Goal: Task Accomplishment & Management: Use online tool/utility

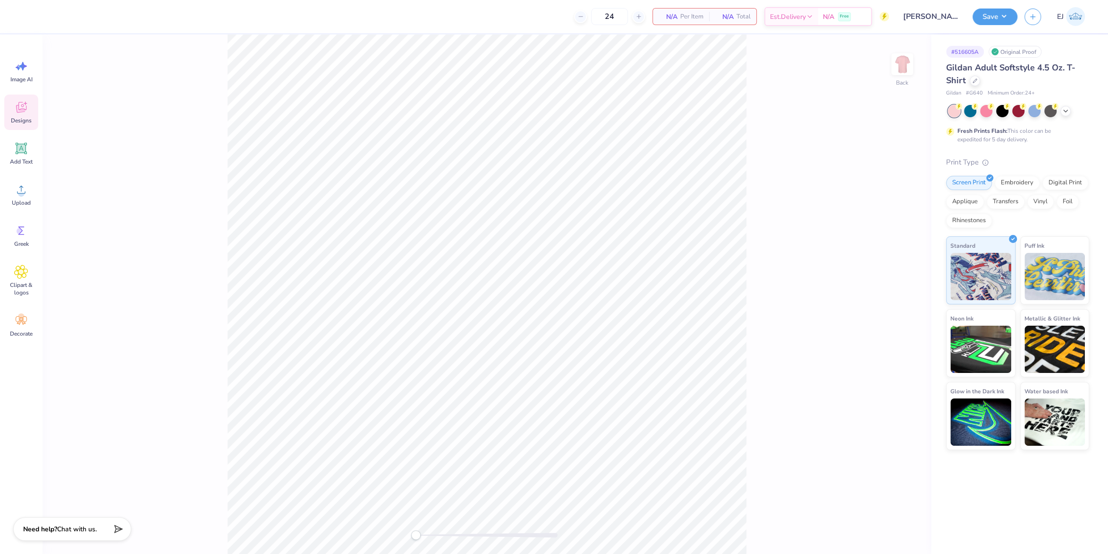
click at [21, 128] on div "Designs" at bounding box center [21, 111] width 34 height 35
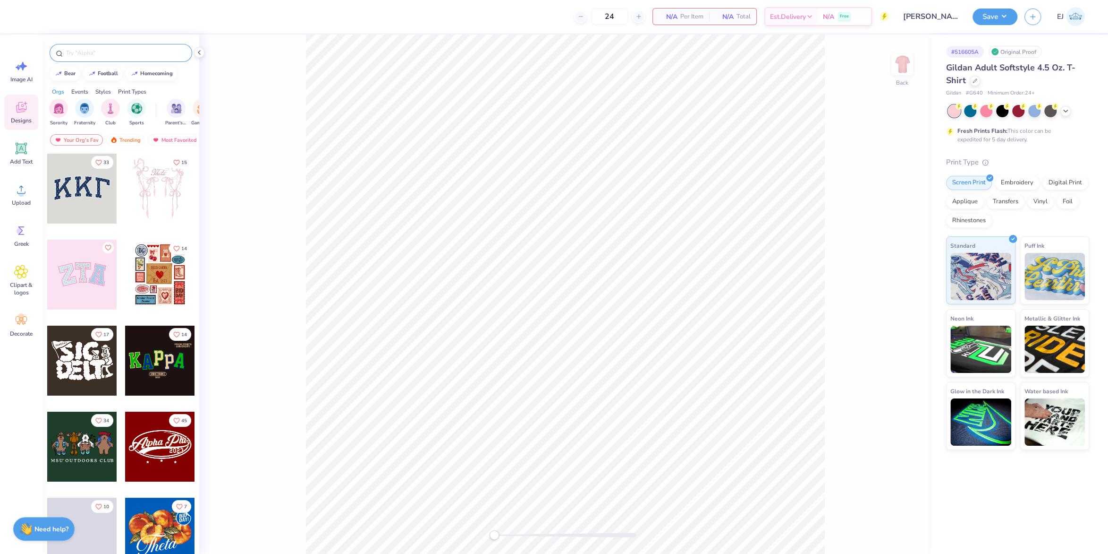
click at [142, 52] on input "text" at bounding box center [125, 52] width 121 height 9
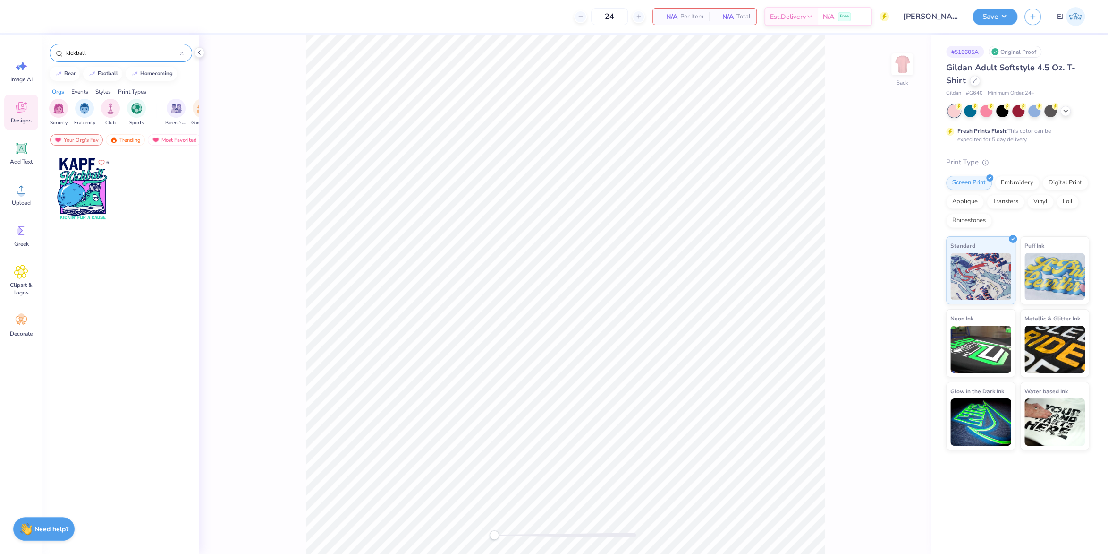
type input "kickball"
click at [91, 196] on div at bounding box center [82, 188] width 70 height 70
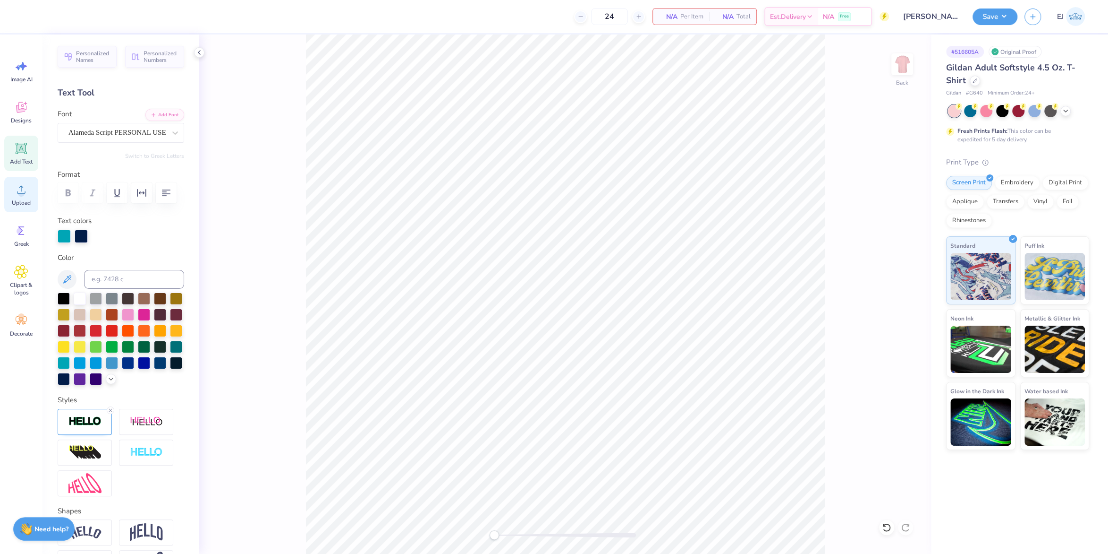
click at [24, 190] on icon at bounding box center [21, 189] width 14 height 14
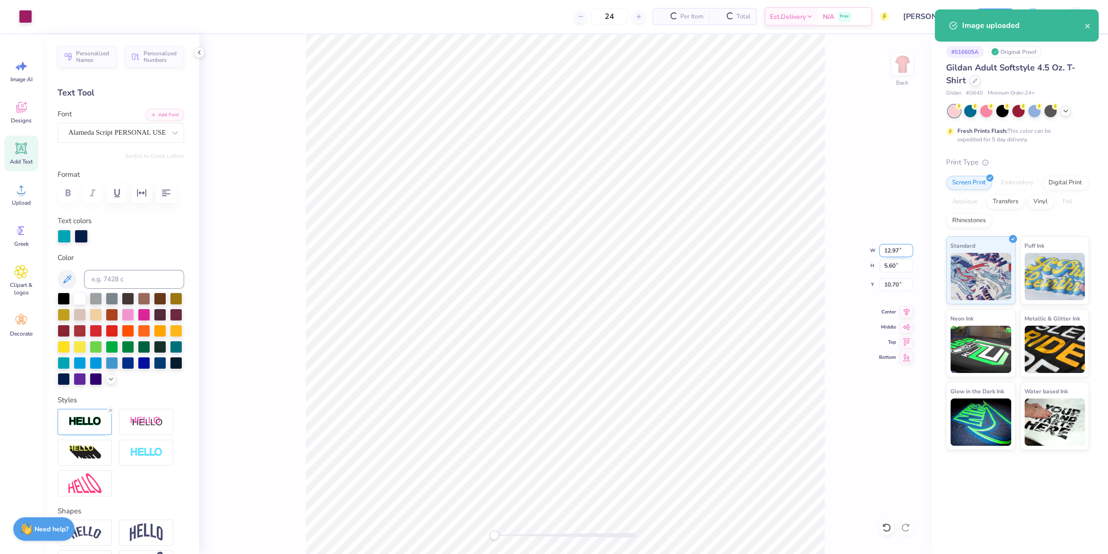
click at [903, 244] on input "12.97" at bounding box center [896, 250] width 34 height 13
type input "3.5"
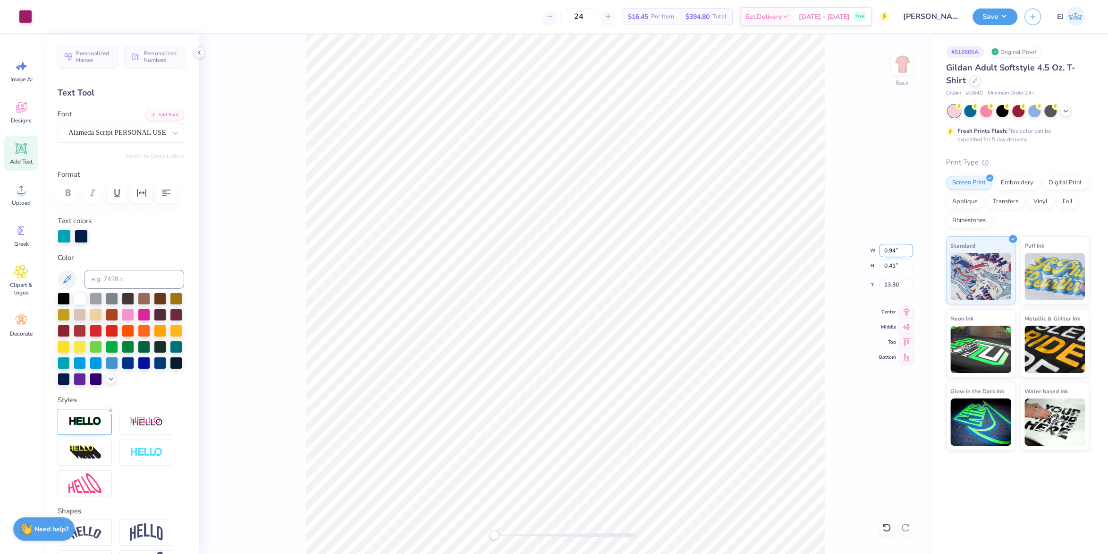
click at [887, 251] on input "0.94" at bounding box center [896, 250] width 34 height 13
type input "3"
type input "3.5"
click at [883, 247] on input "12.97" at bounding box center [896, 250] width 34 height 13
type input "3.5"
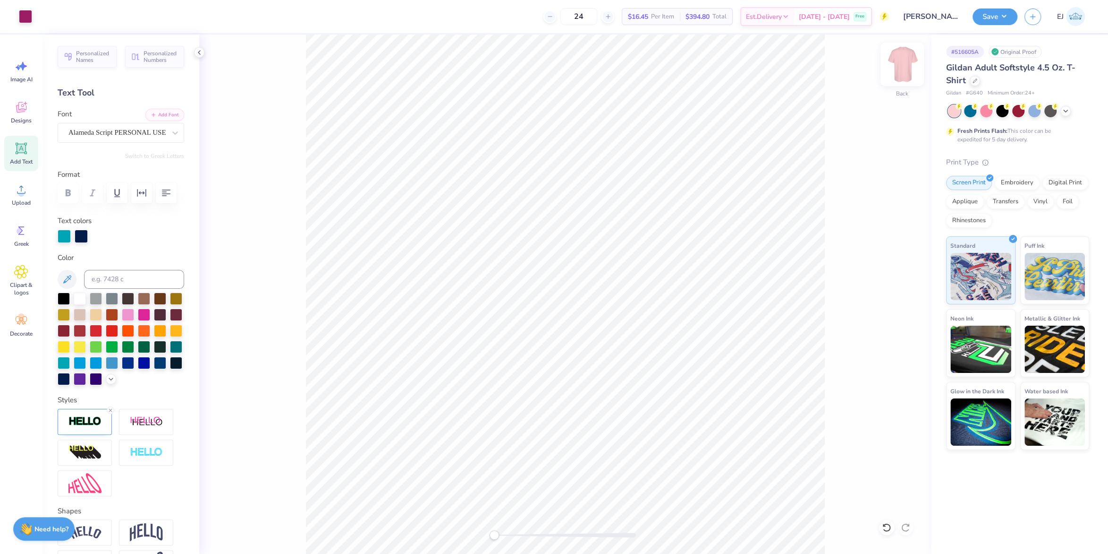
click at [907, 75] on img at bounding box center [903, 64] width 38 height 38
click at [18, 182] on div "Upload" at bounding box center [21, 194] width 34 height 35
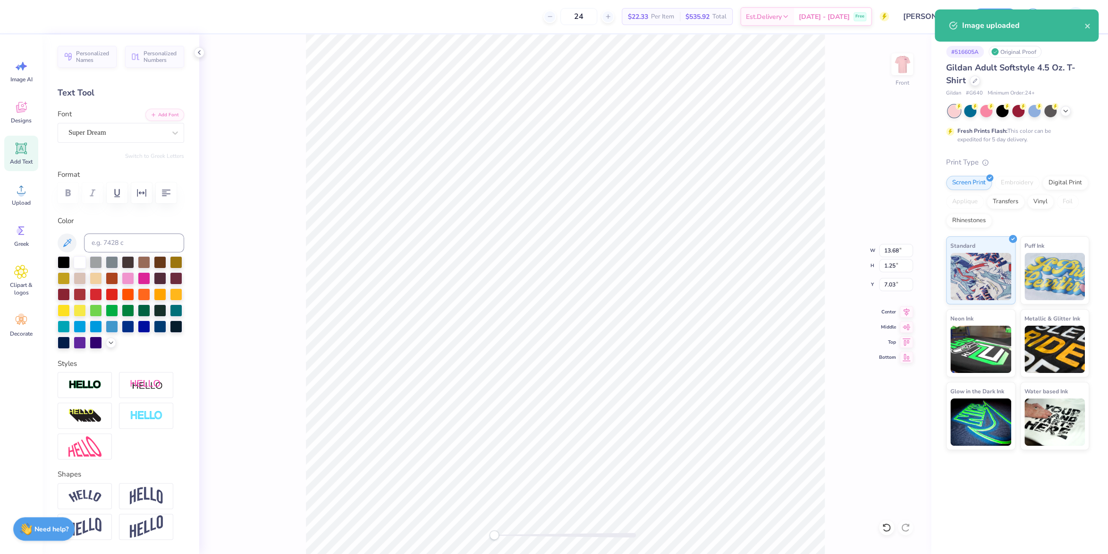
click at [121, 122] on div "Font Super Dream" at bounding box center [121, 126] width 127 height 34
click at [141, 137] on div "Super Dream" at bounding box center [117, 132] width 99 height 15
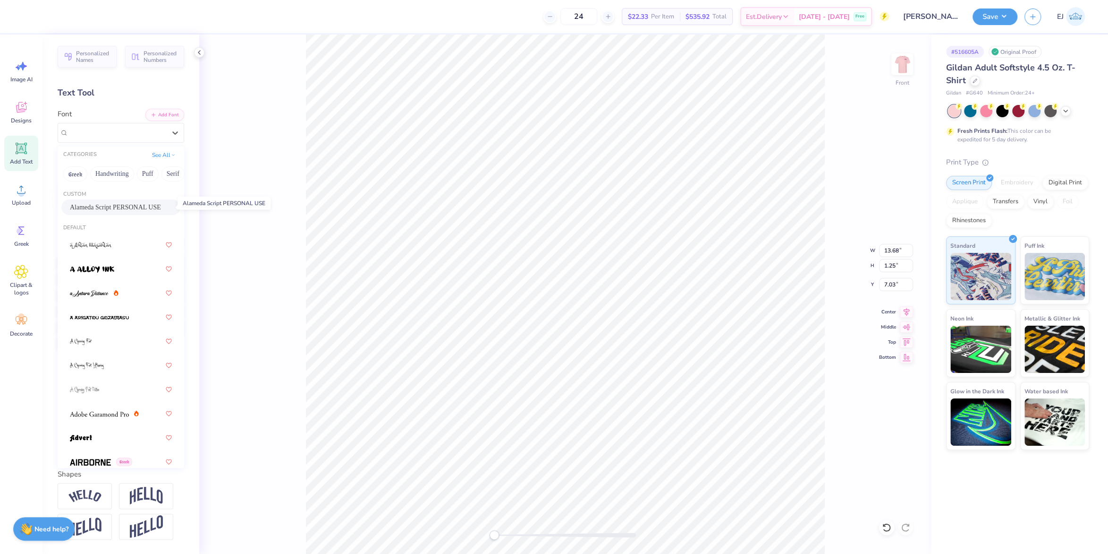
click at [104, 210] on span "Alameda Script PERSONAL USE" at bounding box center [115, 207] width 91 height 10
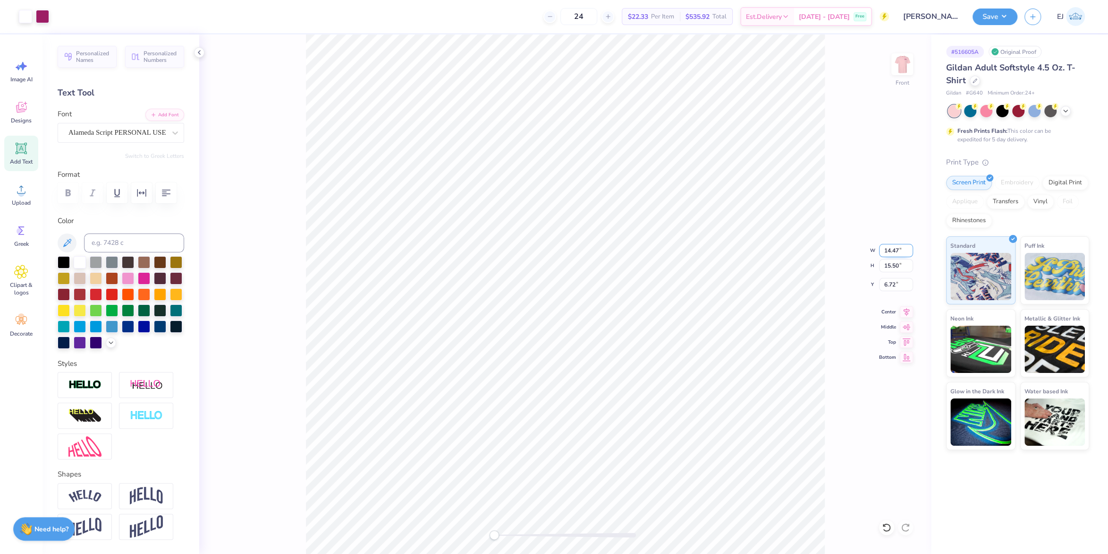
click at [891, 246] on input "14.47" at bounding box center [896, 250] width 34 height 13
type input "10.81"
type input "12.50"
type input "3.00"
click at [906, 309] on icon at bounding box center [906, 310] width 13 height 11
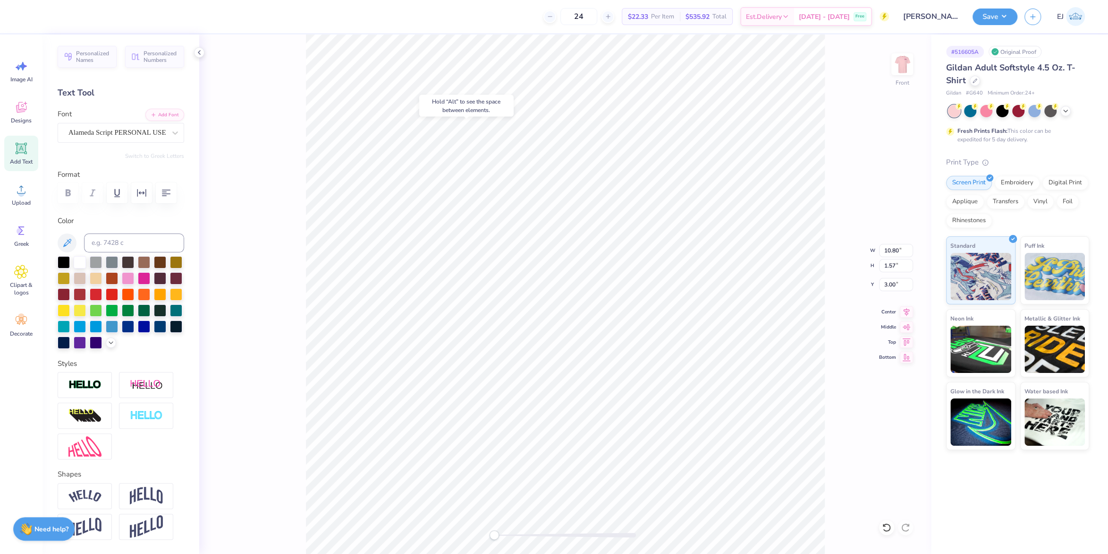
drag, startPoint x: 898, startPoint y: 356, endPoint x: 831, endPoint y: 374, distance: 69.0
click at [897, 356] on div "Bottom" at bounding box center [896, 356] width 34 height 11
click at [472, 17] on div "Art colors 24 $22.33 Per Item $535.92 Total Est. Delivery [DATE] - [DATE] Free …" at bounding box center [554, 277] width 1108 height 554
click at [995, 15] on button "Save" at bounding box center [995, 15] width 45 height 17
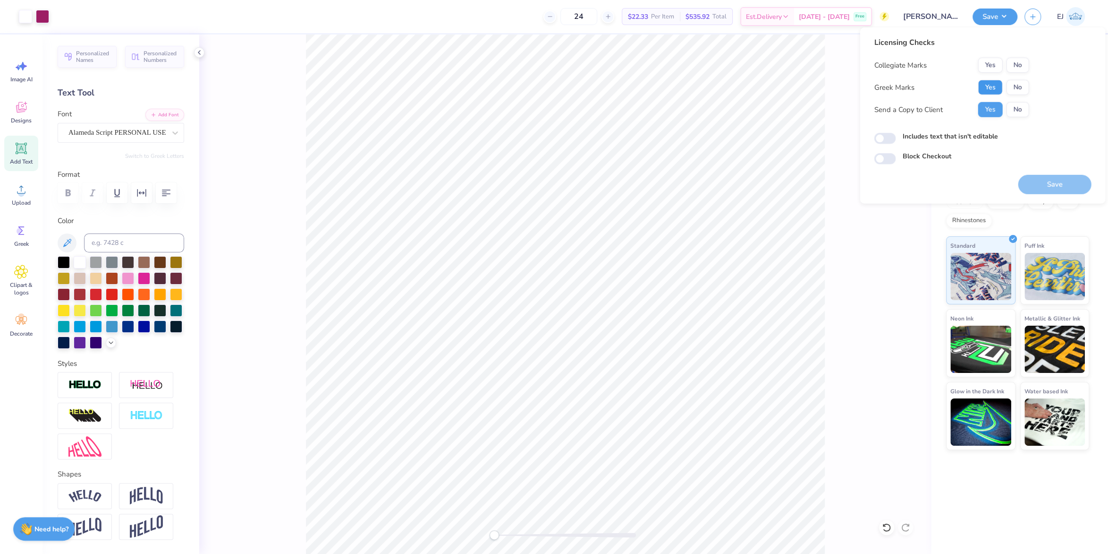
click at [985, 91] on button "Yes" at bounding box center [990, 87] width 25 height 15
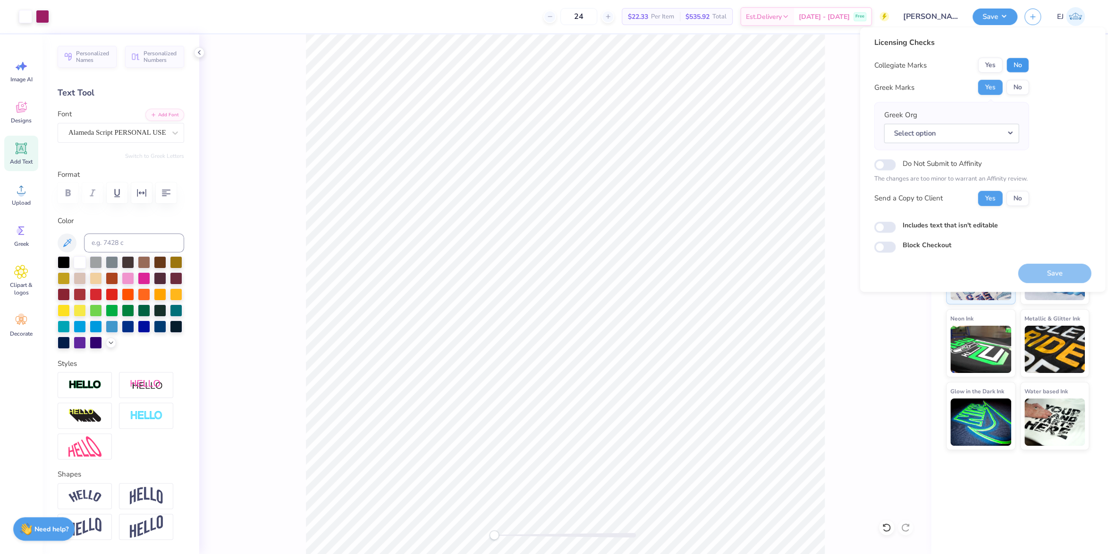
click at [1016, 66] on button "No" at bounding box center [1017, 65] width 23 height 15
click at [985, 65] on button "Yes" at bounding box center [990, 65] width 25 height 15
click at [1021, 66] on button "No" at bounding box center [1017, 65] width 23 height 15
click at [1006, 125] on button "Select option" at bounding box center [951, 132] width 135 height 19
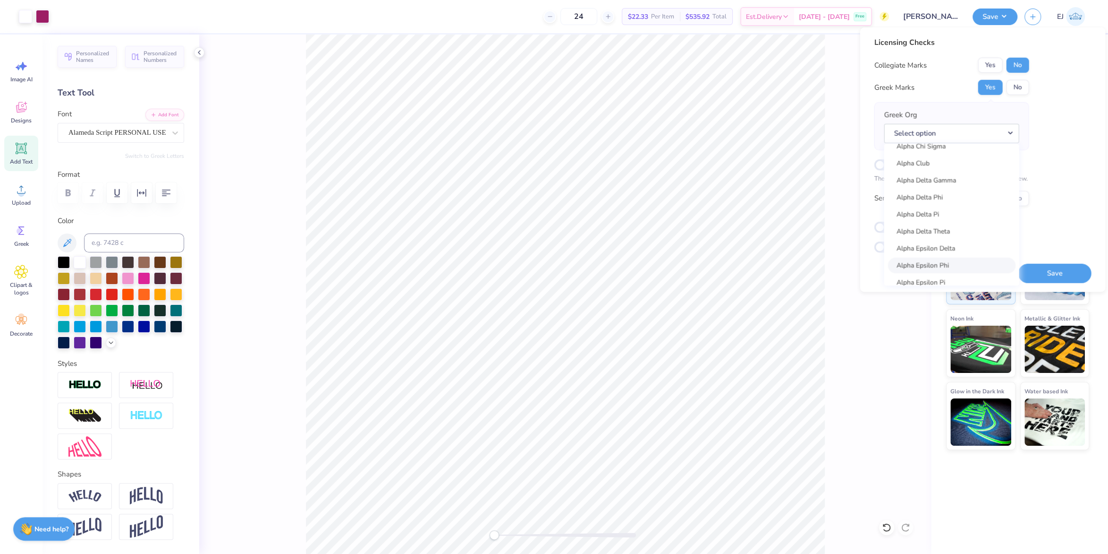
click at [949, 263] on link "Alpha Epsilon Phi" at bounding box center [952, 265] width 128 height 16
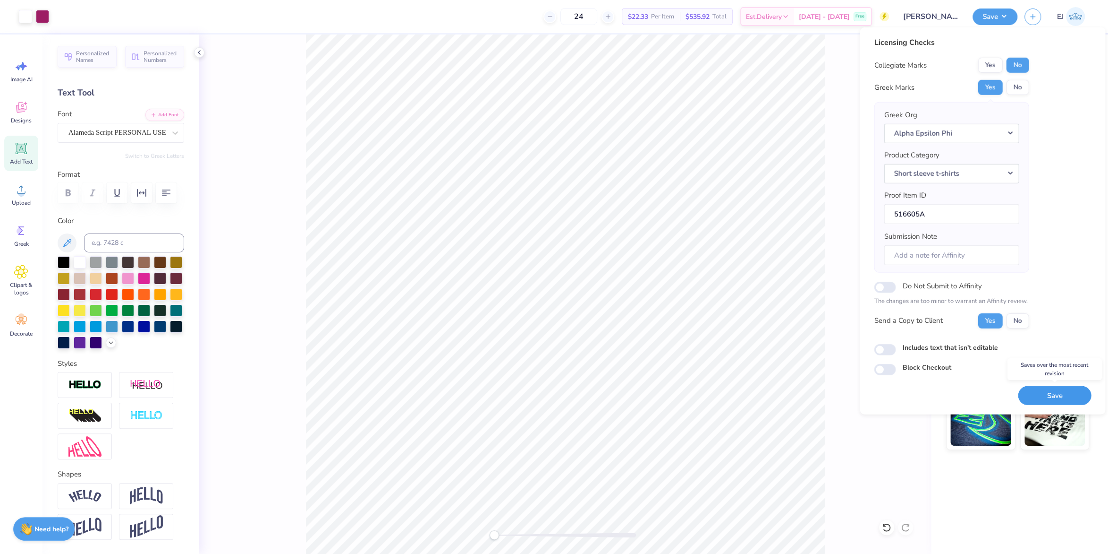
click at [1039, 389] on button "Save" at bounding box center [1054, 394] width 73 height 19
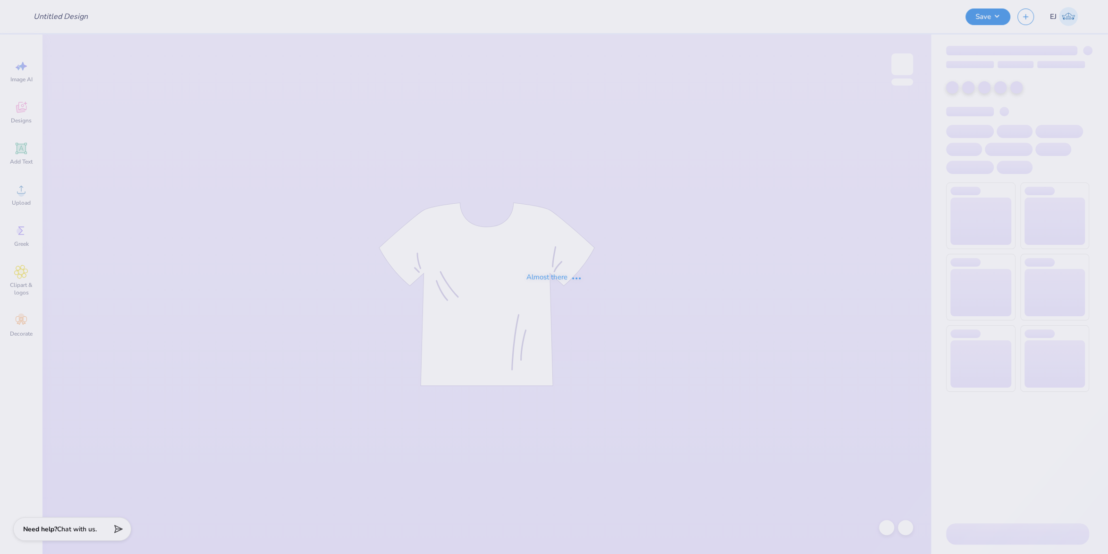
type input "[PERSON_NAME] : [GEOGRAPHIC_DATA]"
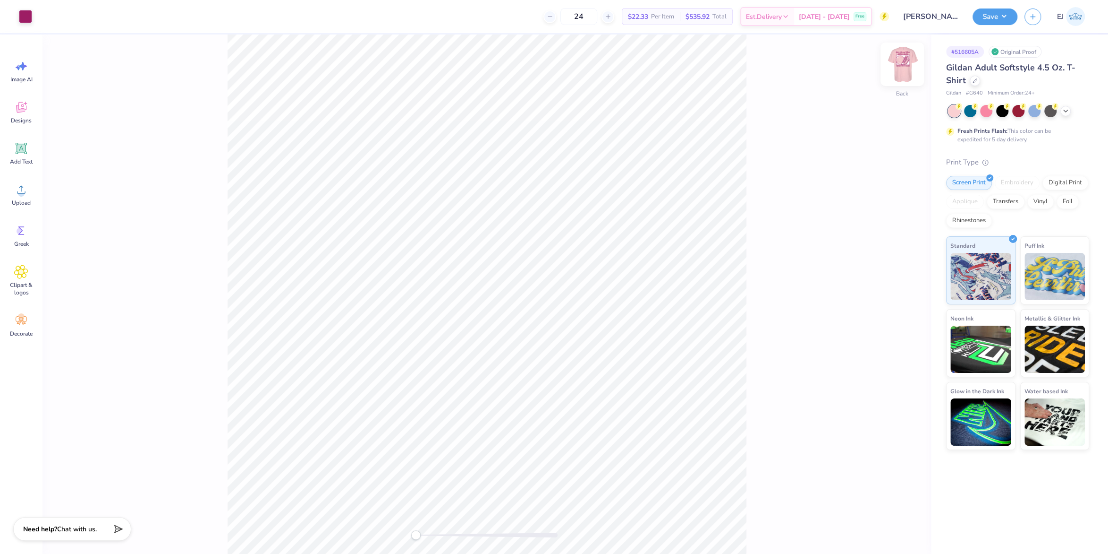
click at [912, 66] on img at bounding box center [903, 64] width 38 height 38
click at [886, 258] on input "12.50" at bounding box center [896, 257] width 34 height 13
type input "11.52"
type input "12.48"
type input "3.30"
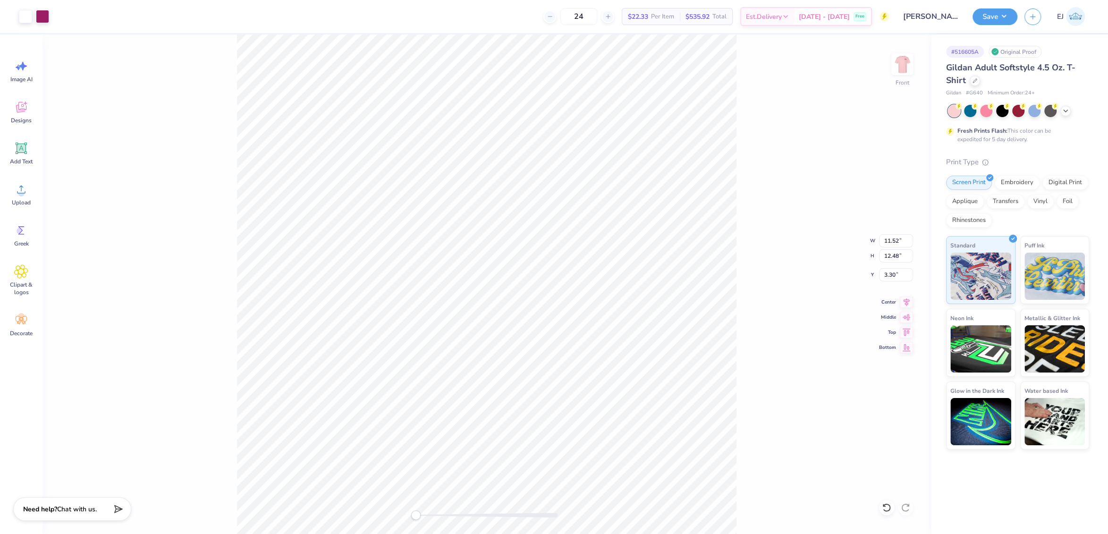
type input "12.49"
type input "13.25"
type input "3.27"
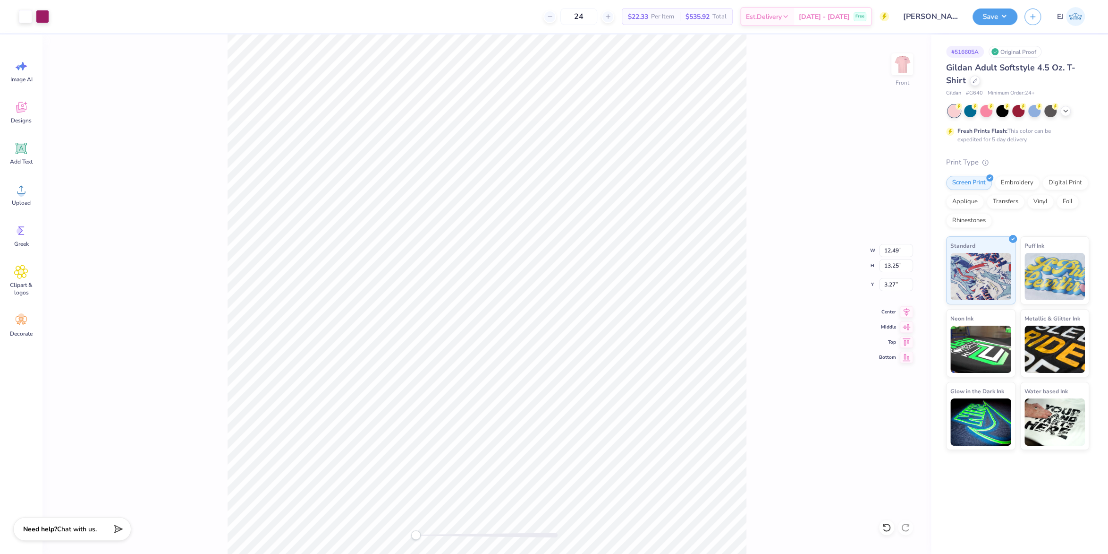
type input "11.53"
type input "12.49"
type input "3.30"
type input "12.48"
type input "13.25"
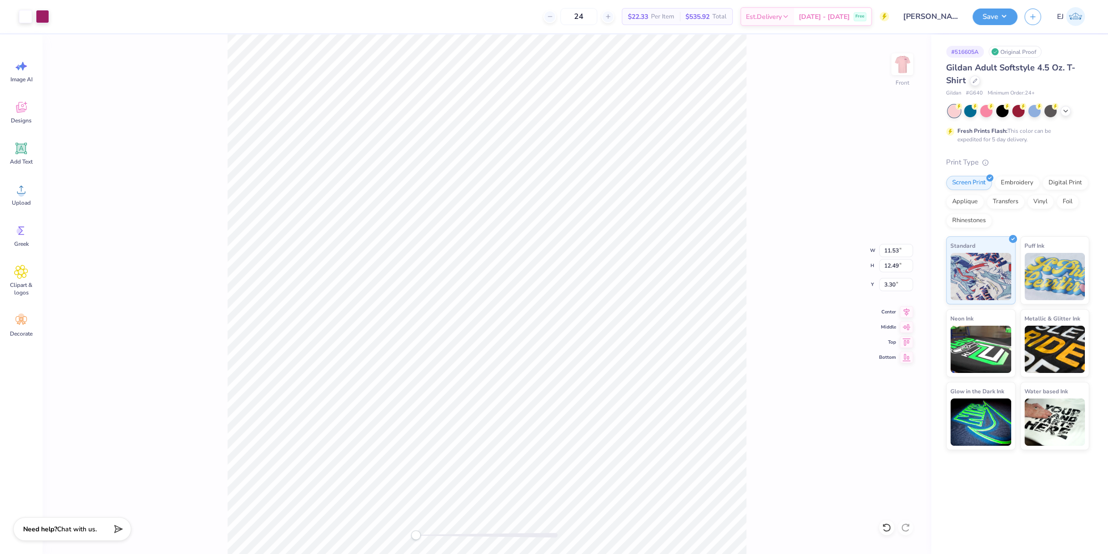
type input "3.27"
type input "11.54"
type input "12.50"
type input "3.30"
type input "7.47"
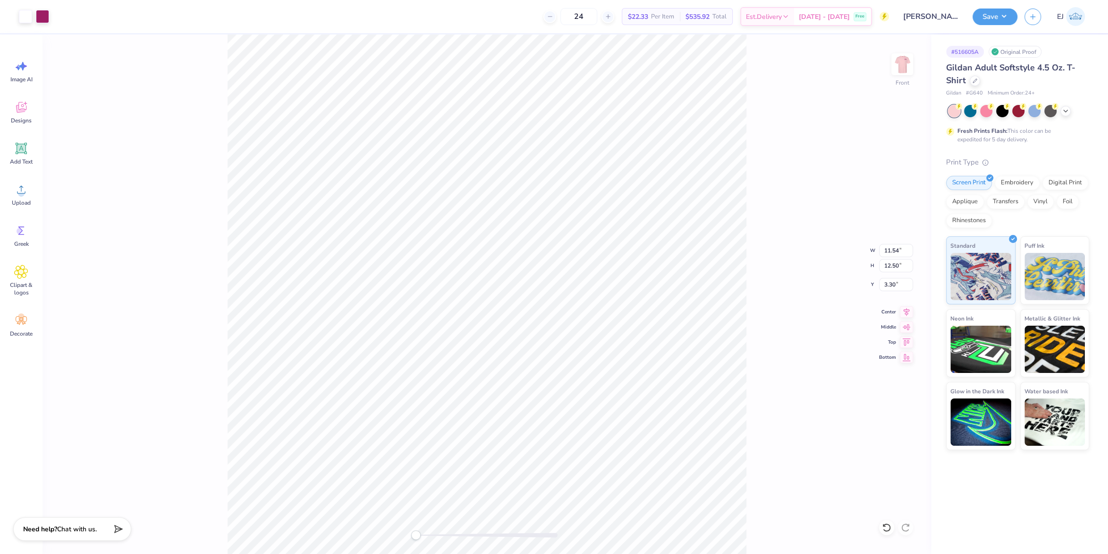
type input "9.08"
type input "3.43"
click at [298, 34] on div "Art colors 24 $22.33 Per Item $535.92 Total Est. Delivery Sep 21 - 24 Free Desi…" at bounding box center [554, 277] width 1108 height 554
type input "12.00"
type input "12.74"
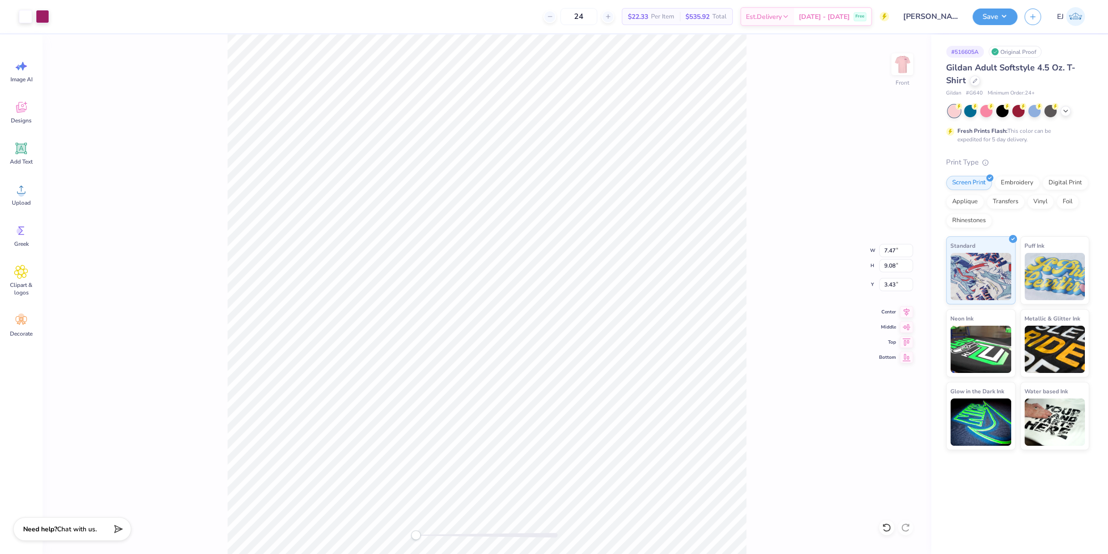
type input "3.27"
click at [890, 286] on input "3.27" at bounding box center [896, 284] width 34 height 13
type input "3.00"
click at [991, 25] on div "Save" at bounding box center [995, 17] width 45 height 17
click at [993, 22] on button "Save" at bounding box center [995, 15] width 45 height 17
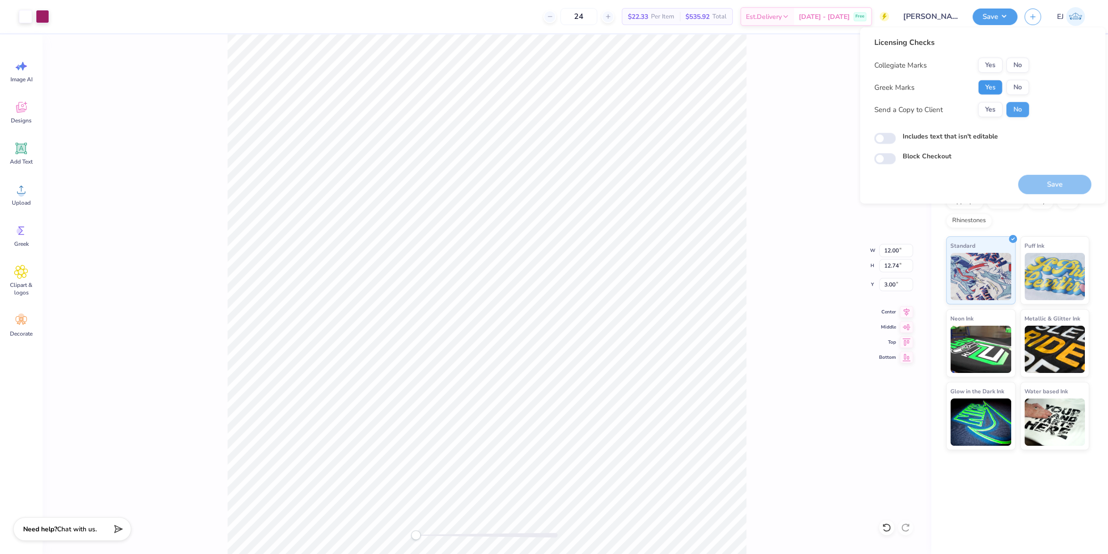
click at [990, 86] on button "Yes" at bounding box center [990, 87] width 25 height 15
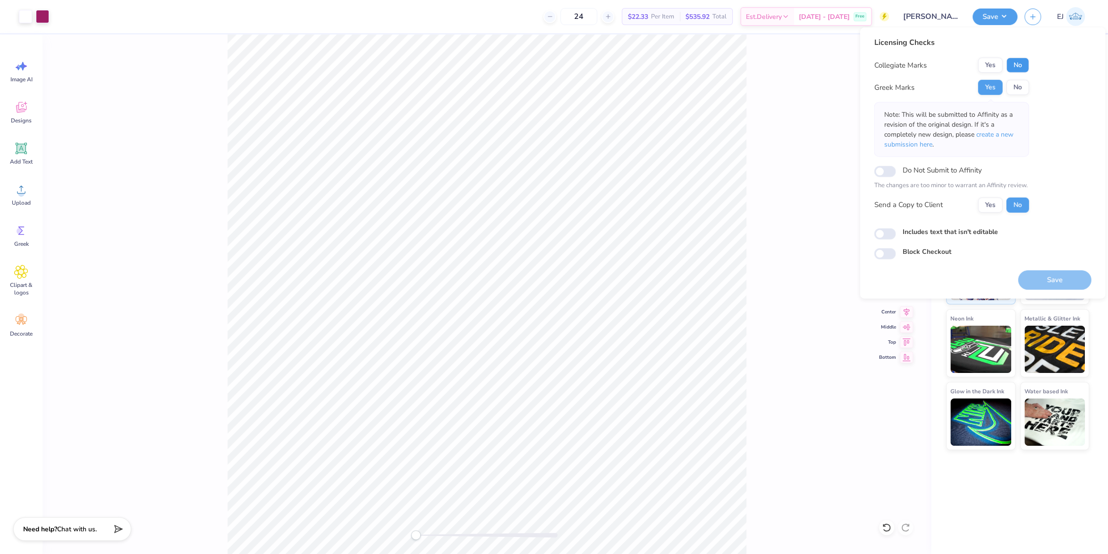
click at [1017, 62] on button "No" at bounding box center [1017, 65] width 23 height 15
click at [1047, 273] on button "Save" at bounding box center [1054, 279] width 73 height 19
